Goal: Contribute content: Add original content to the website for others to see

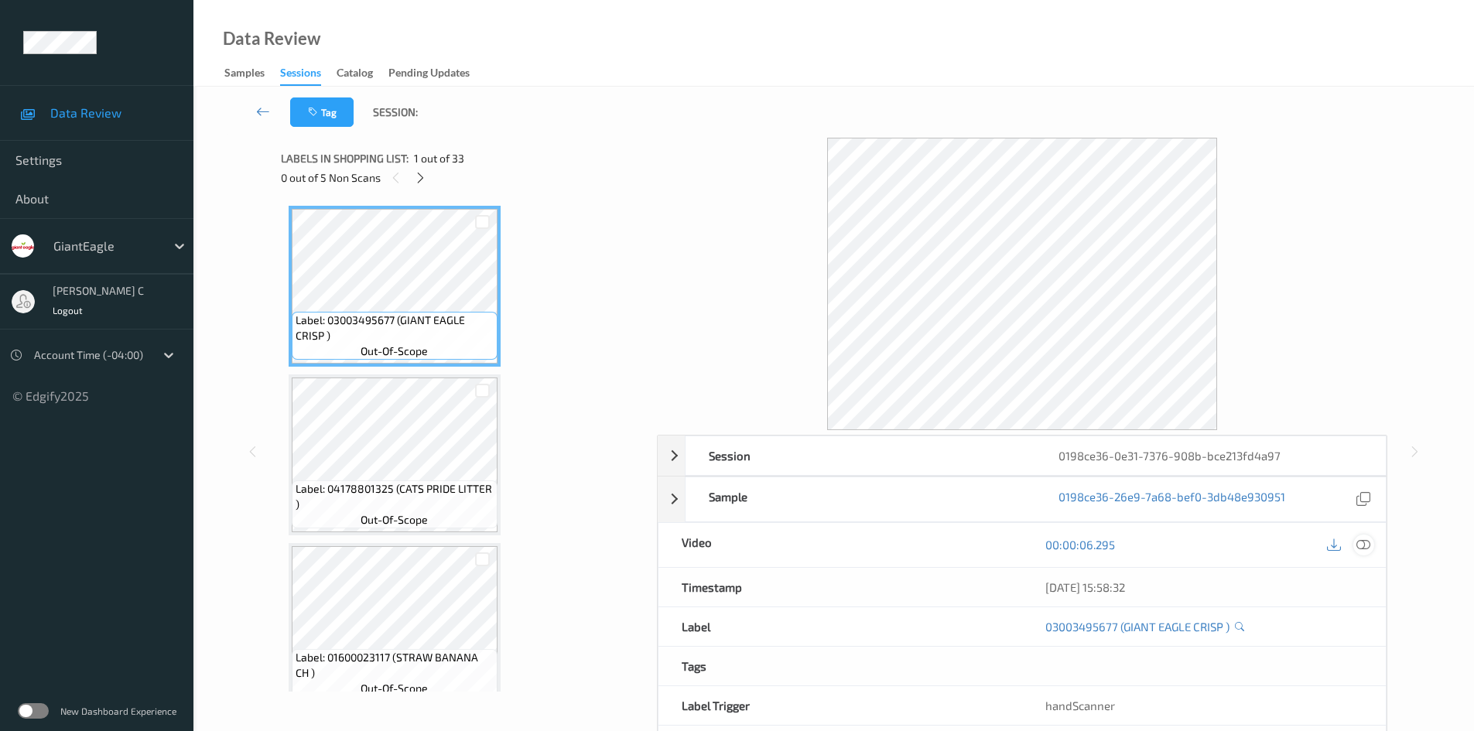
click at [1362, 544] on icon at bounding box center [1363, 545] width 14 height 14
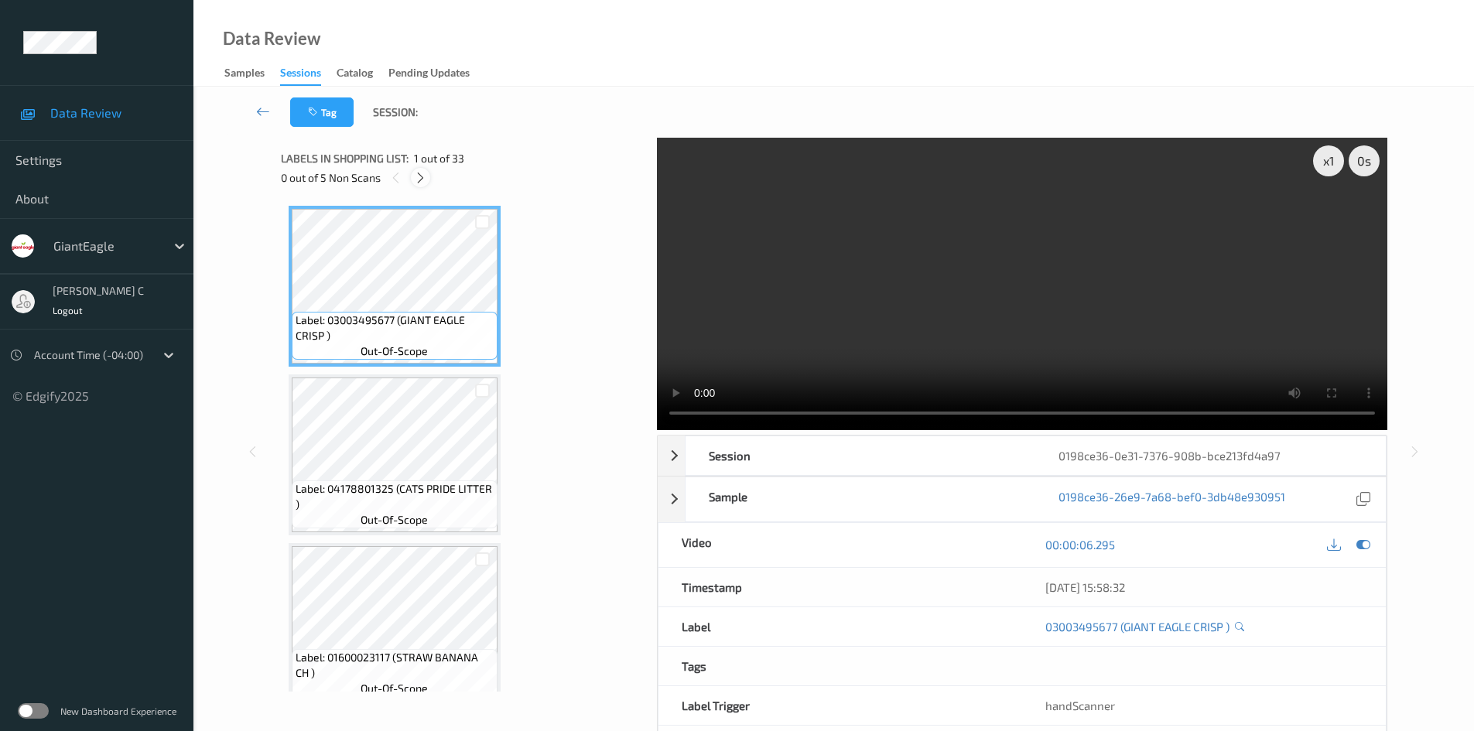
click at [428, 180] on div at bounding box center [420, 177] width 19 height 19
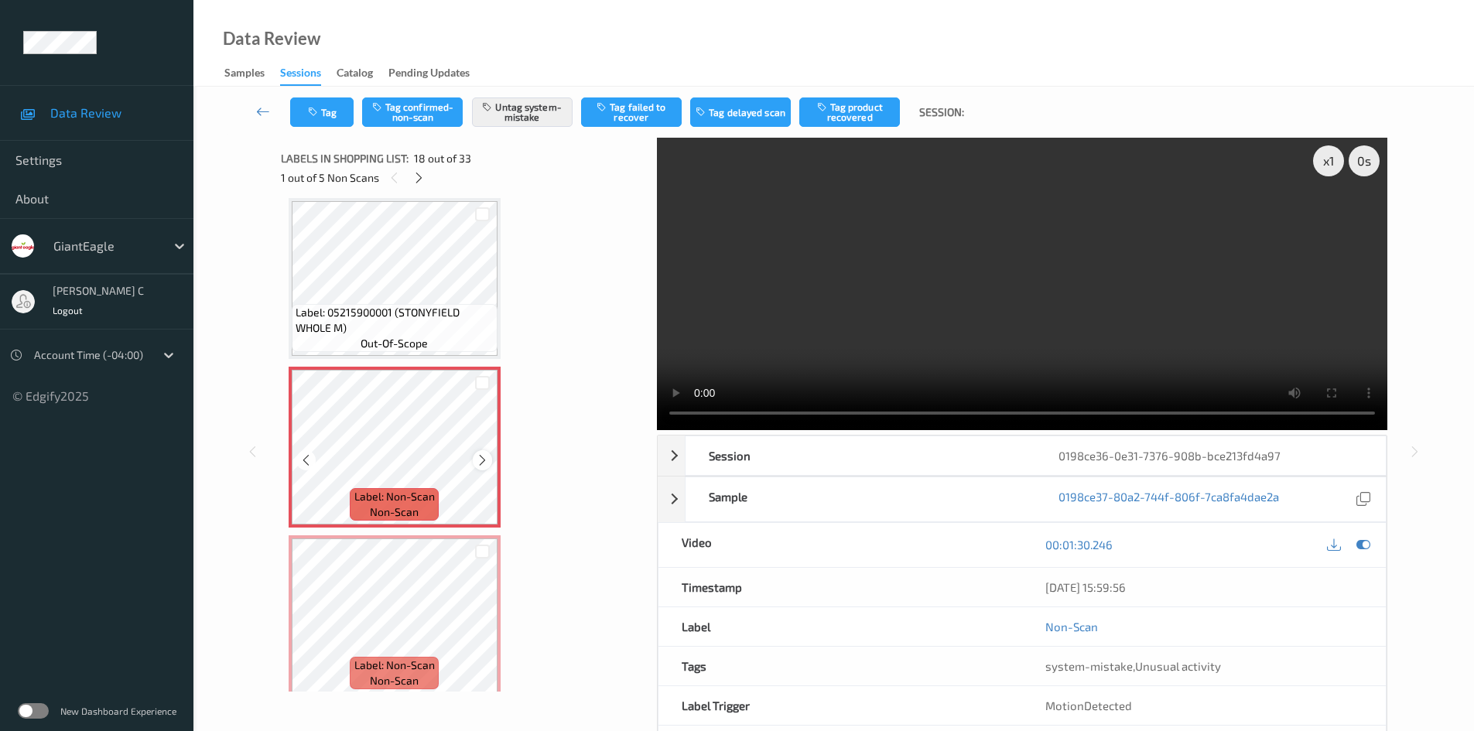
click at [483, 466] on icon at bounding box center [482, 460] width 13 height 14
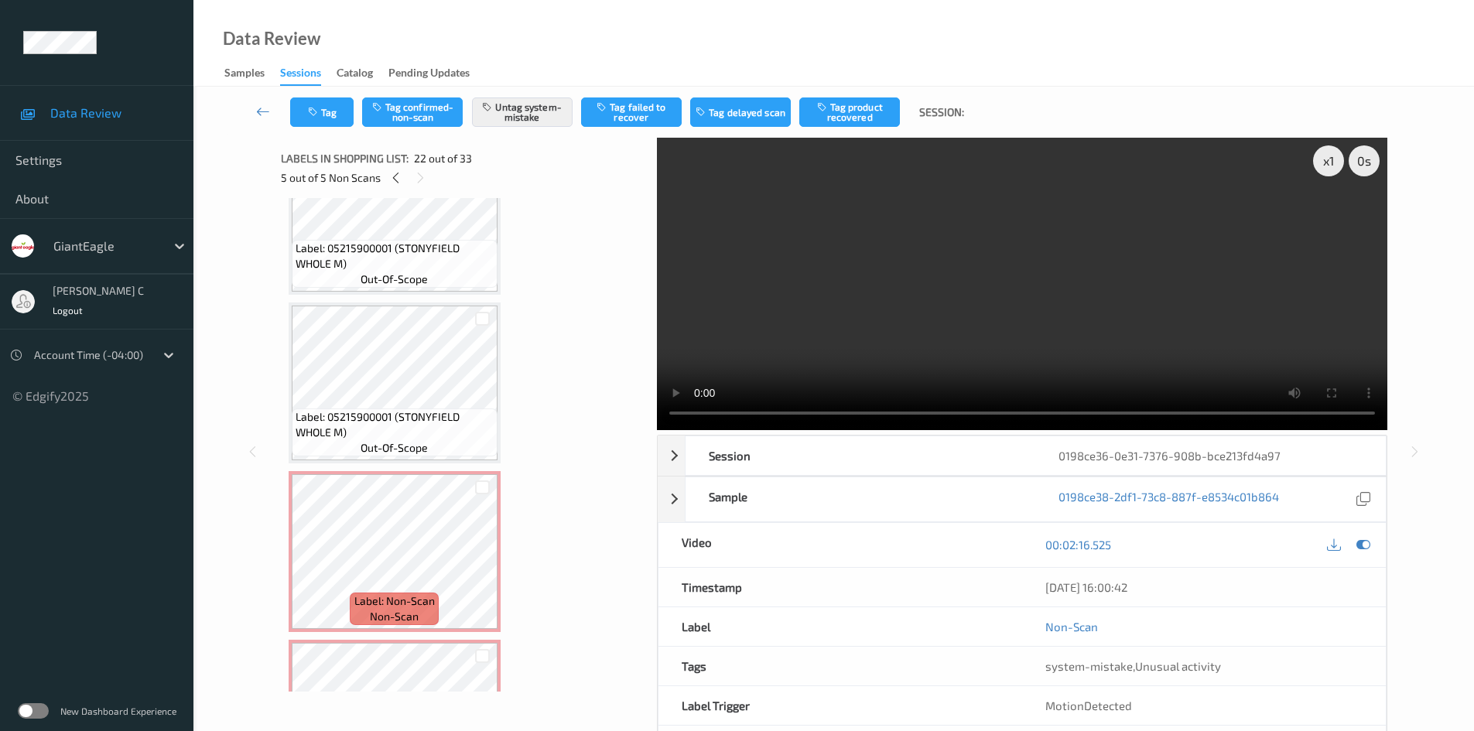
scroll to position [2629, 0]
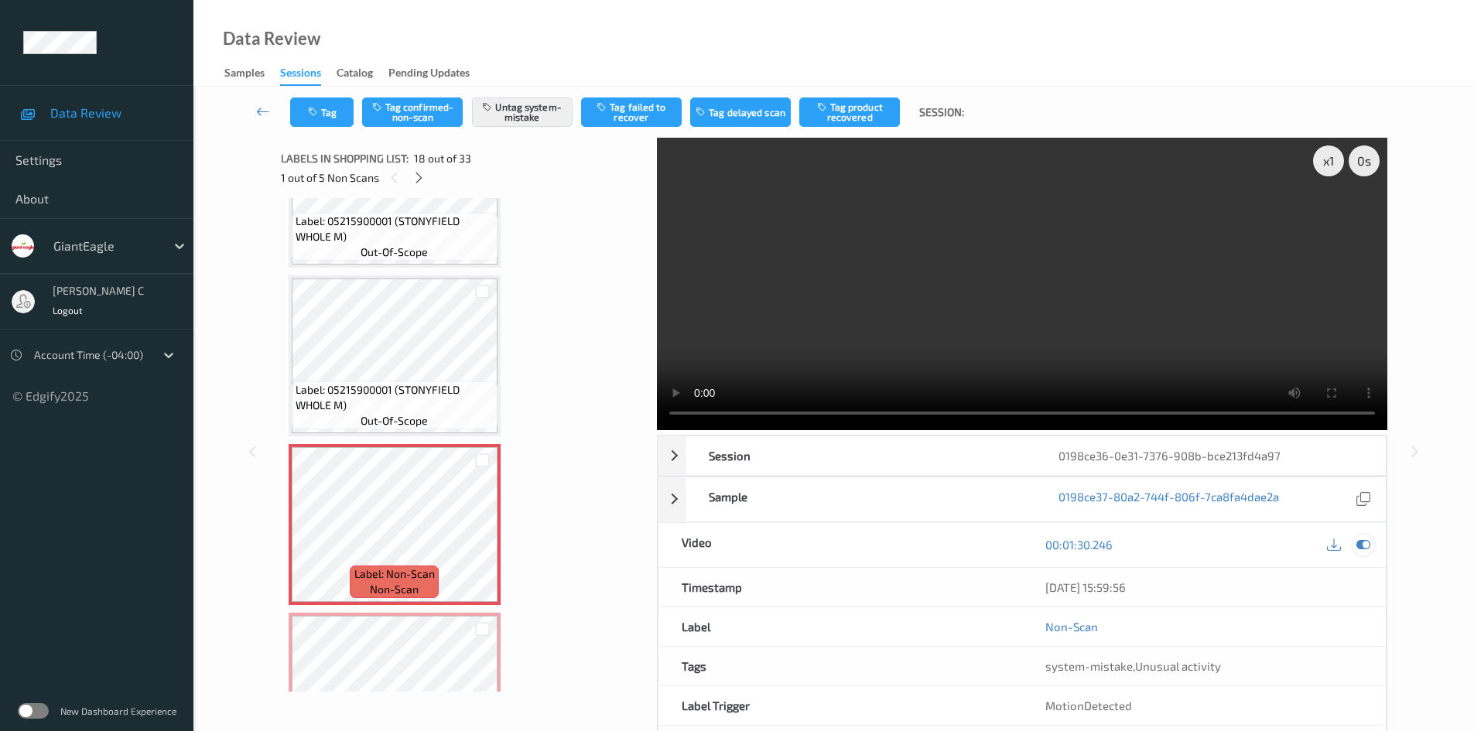
click at [1370, 542] on div at bounding box center [1363, 545] width 21 height 21
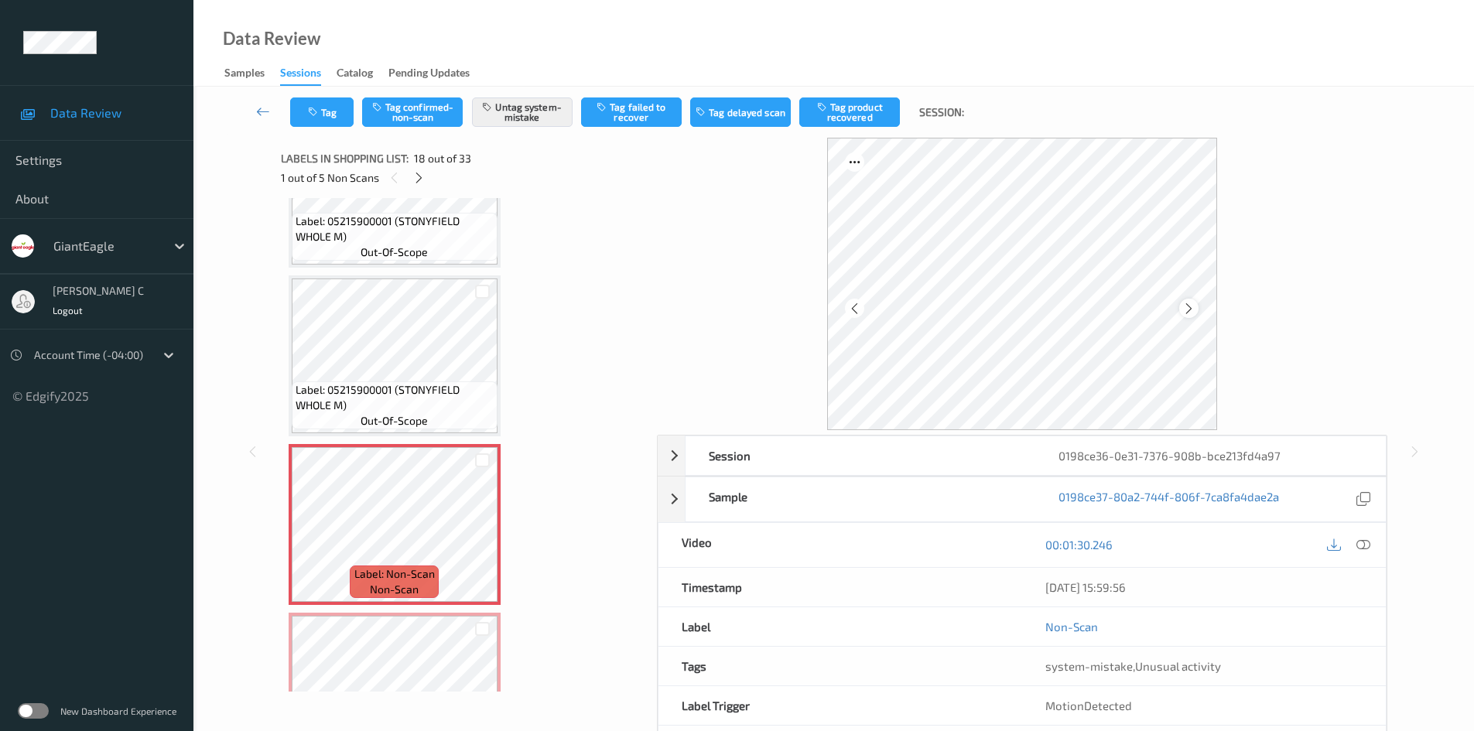
click at [1191, 311] on icon at bounding box center [1188, 309] width 13 height 14
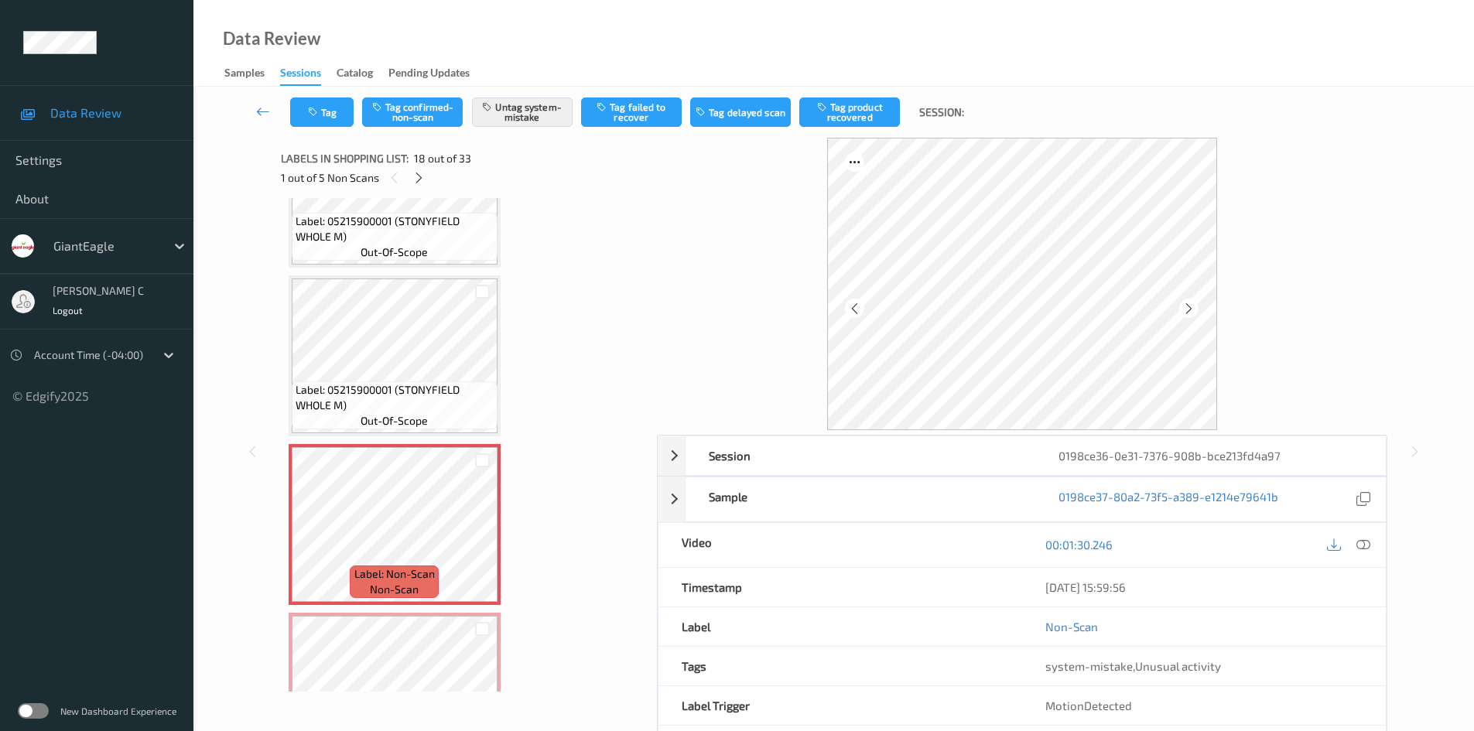
click at [1191, 311] on icon at bounding box center [1188, 309] width 13 height 14
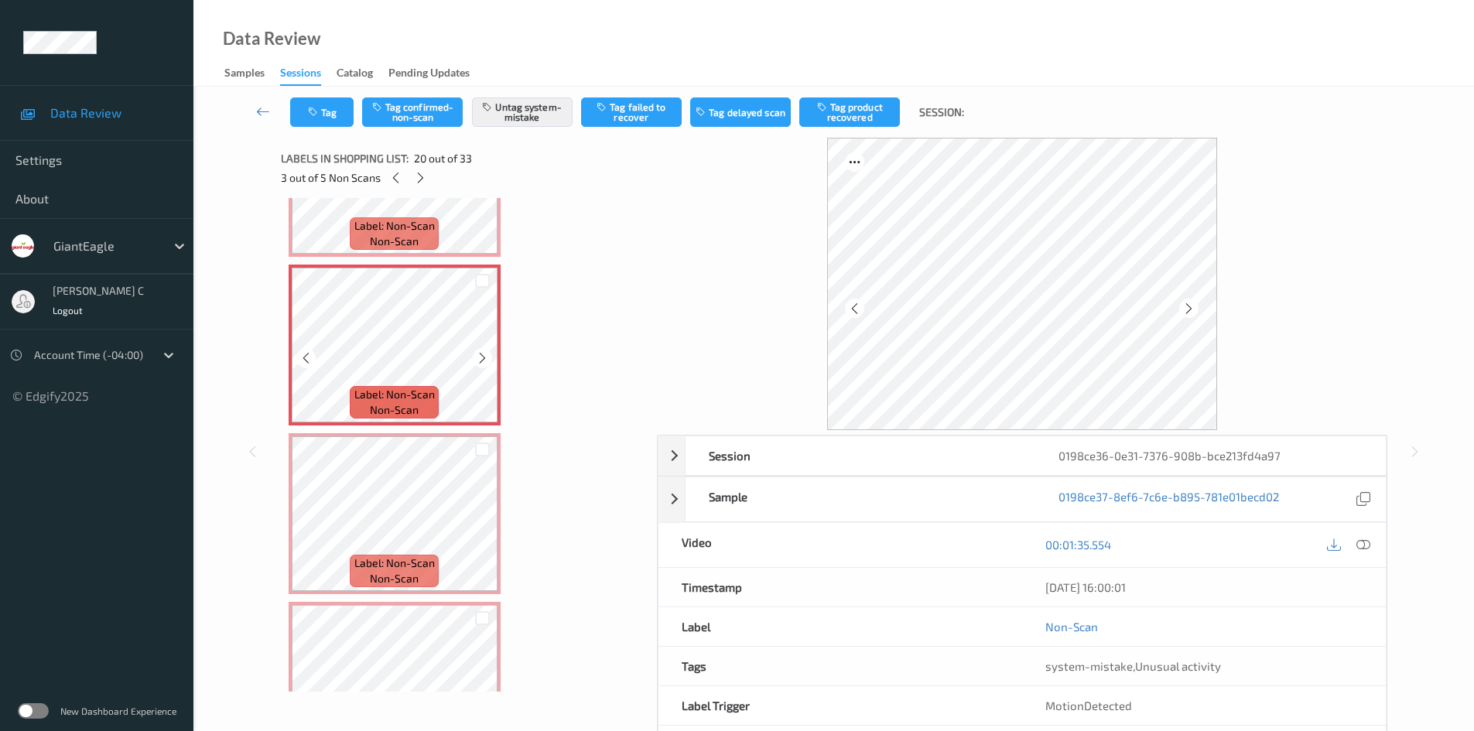
scroll to position [3171, 0]
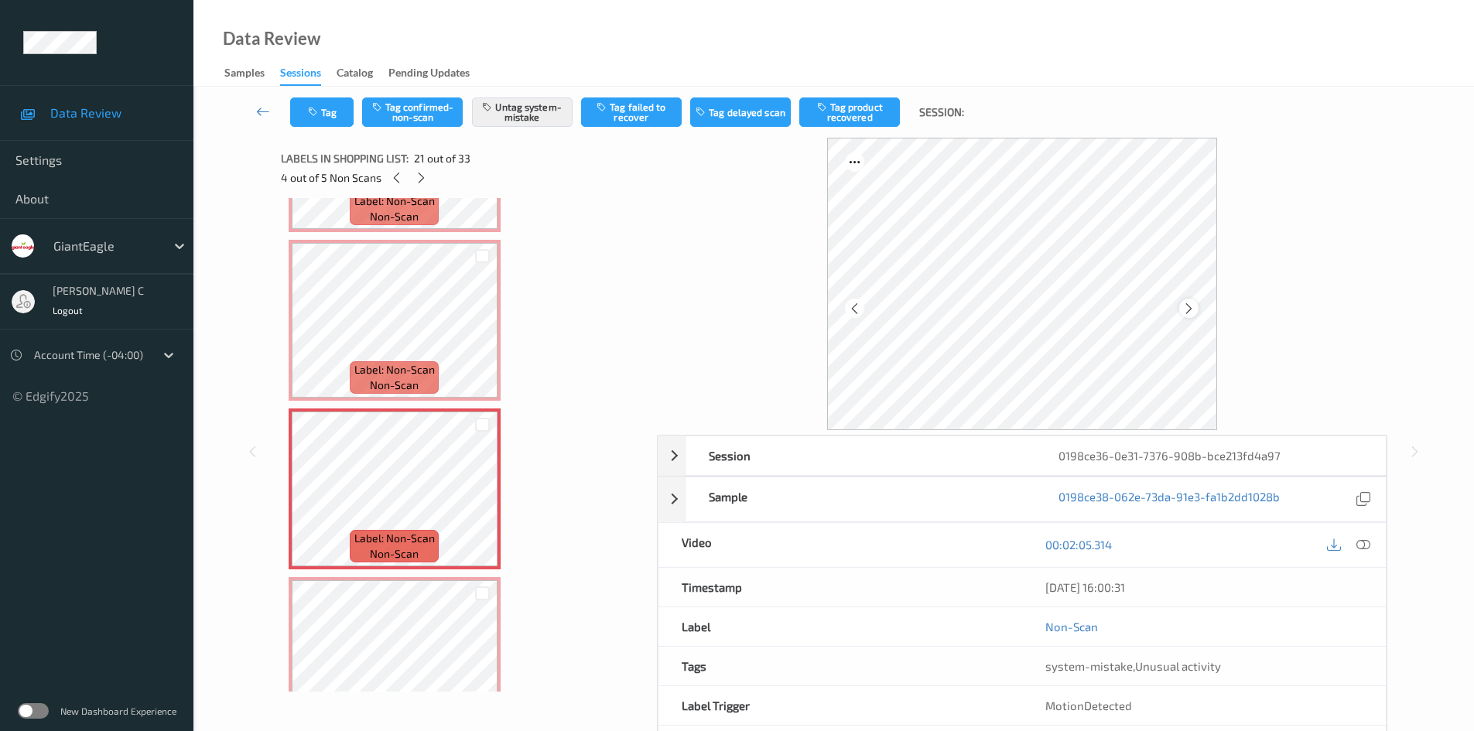
click at [1185, 309] on icon at bounding box center [1188, 309] width 13 height 14
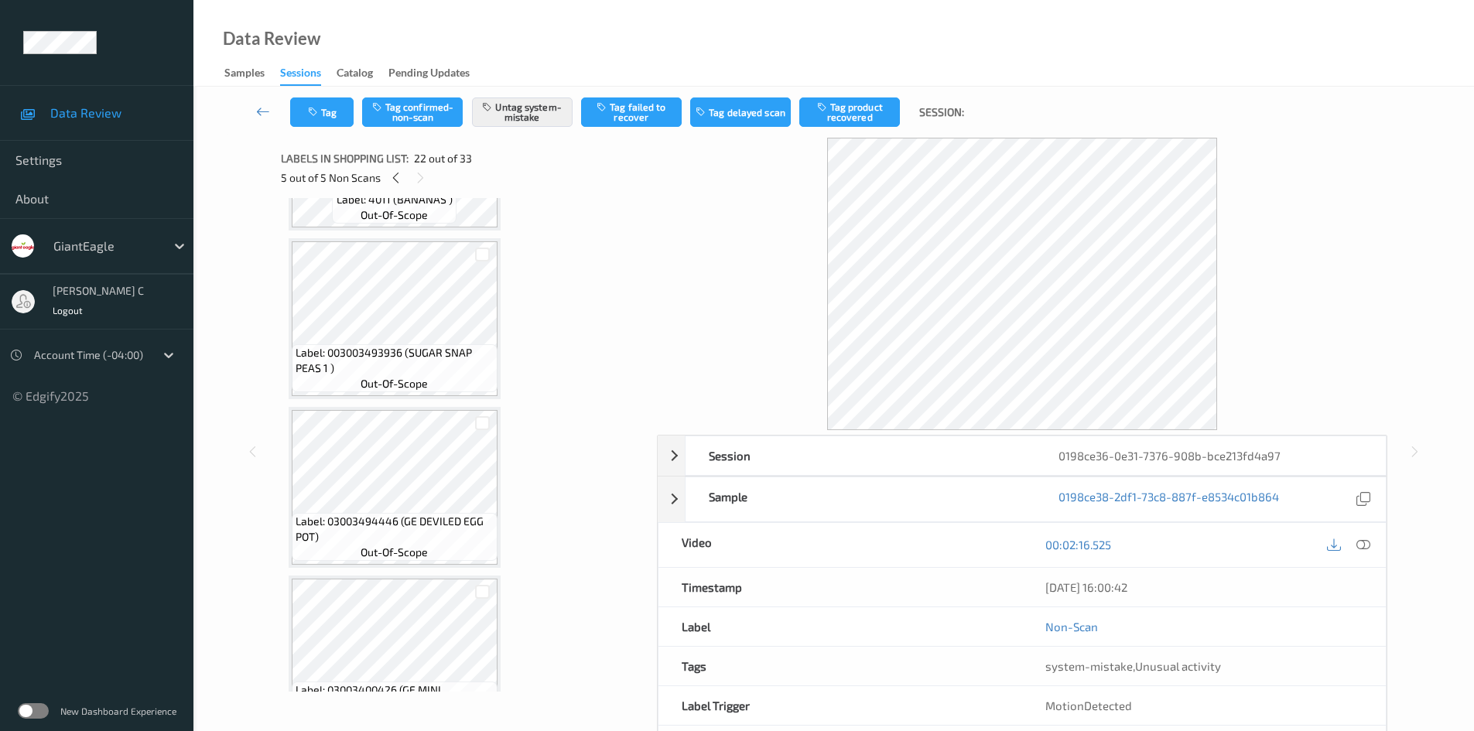
scroll to position [5081, 0]
